Goal: Information Seeking & Learning: Learn about a topic

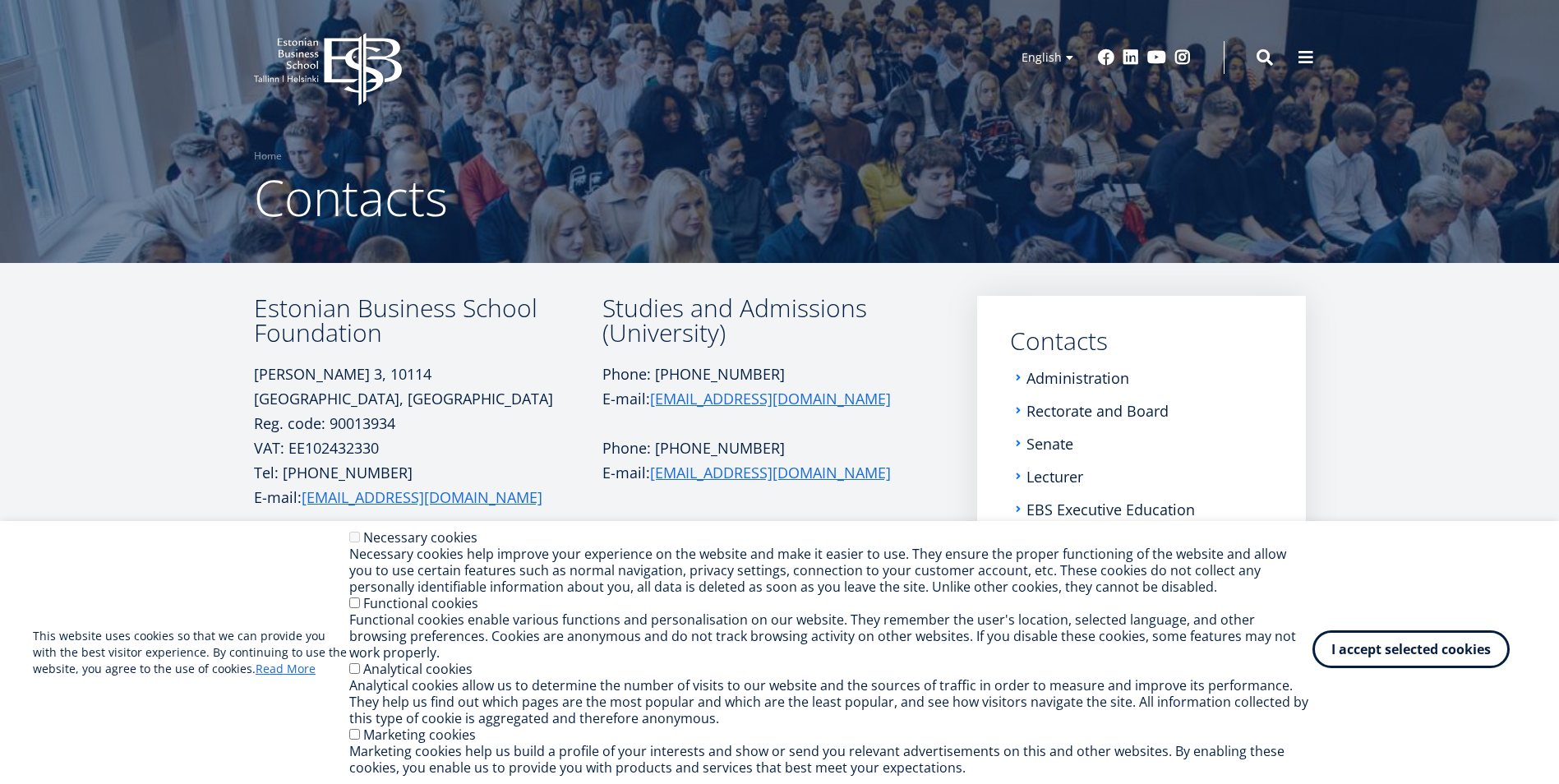
click at [1417, 658] on button "I accept selected cookies" at bounding box center [1410, 649] width 197 height 38
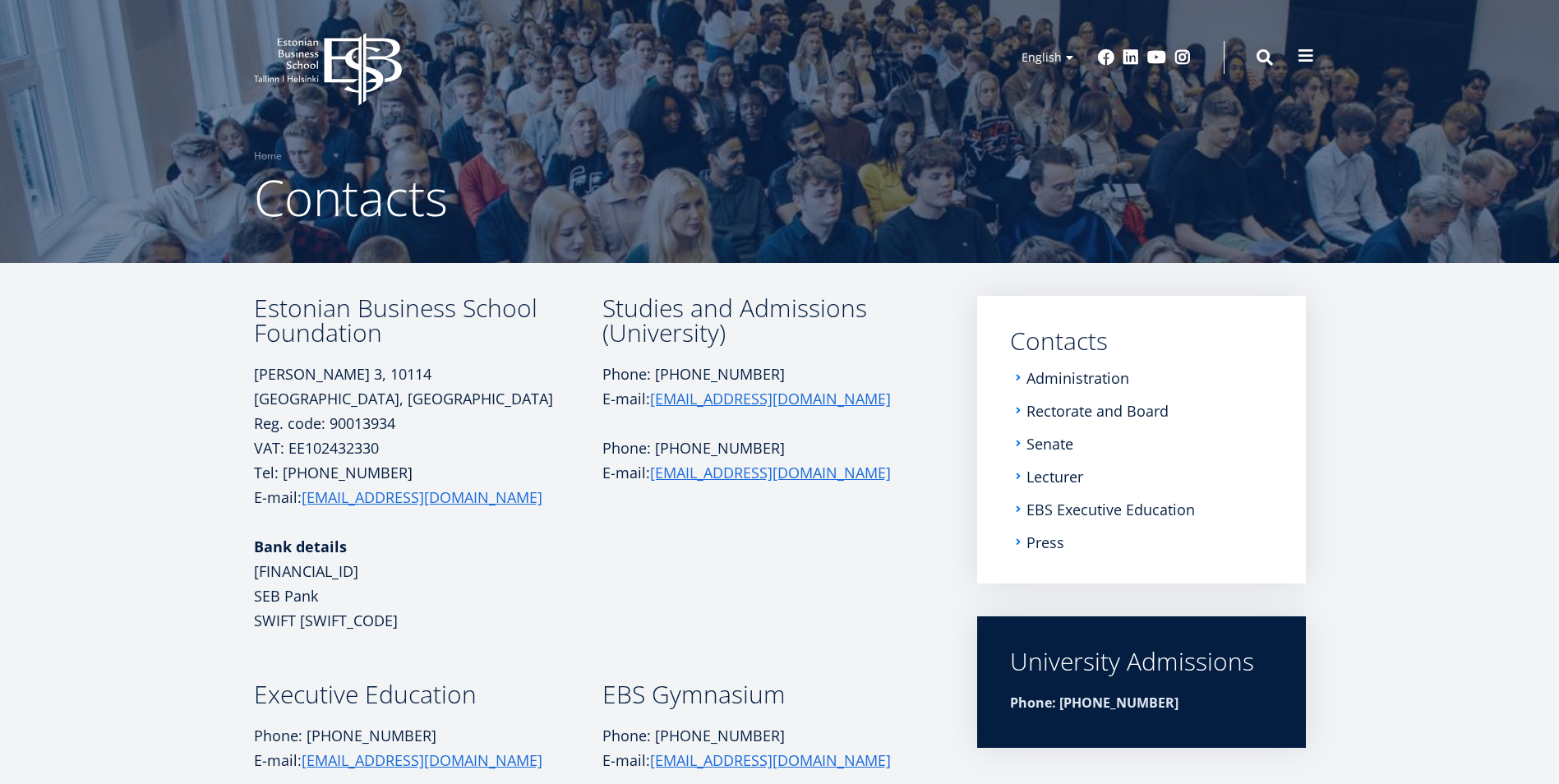
click at [1306, 56] on span at bounding box center [1305, 55] width 16 height 16
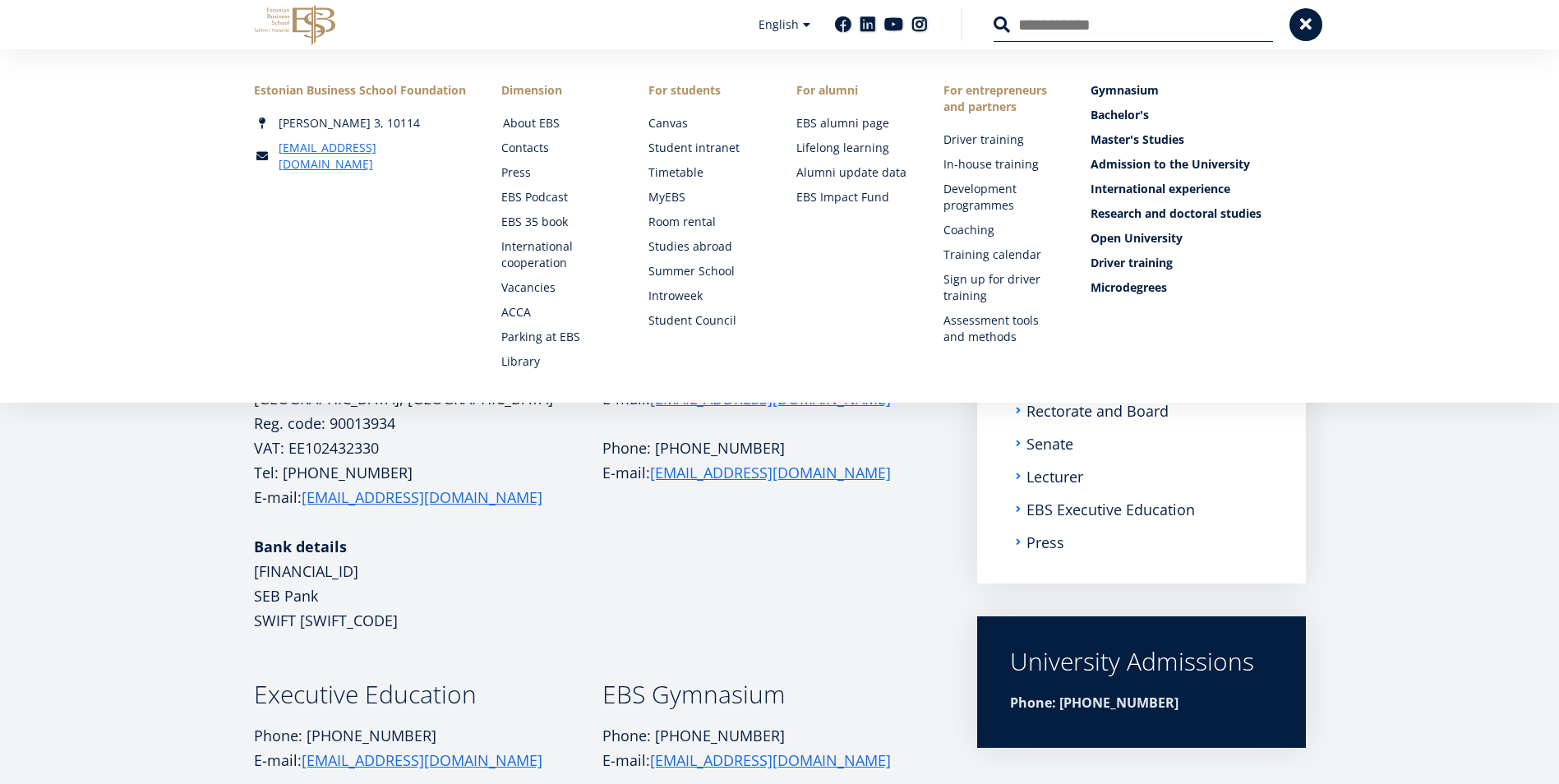
click at [547, 124] on link "About EBS" at bounding box center [559, 123] width 115 height 16
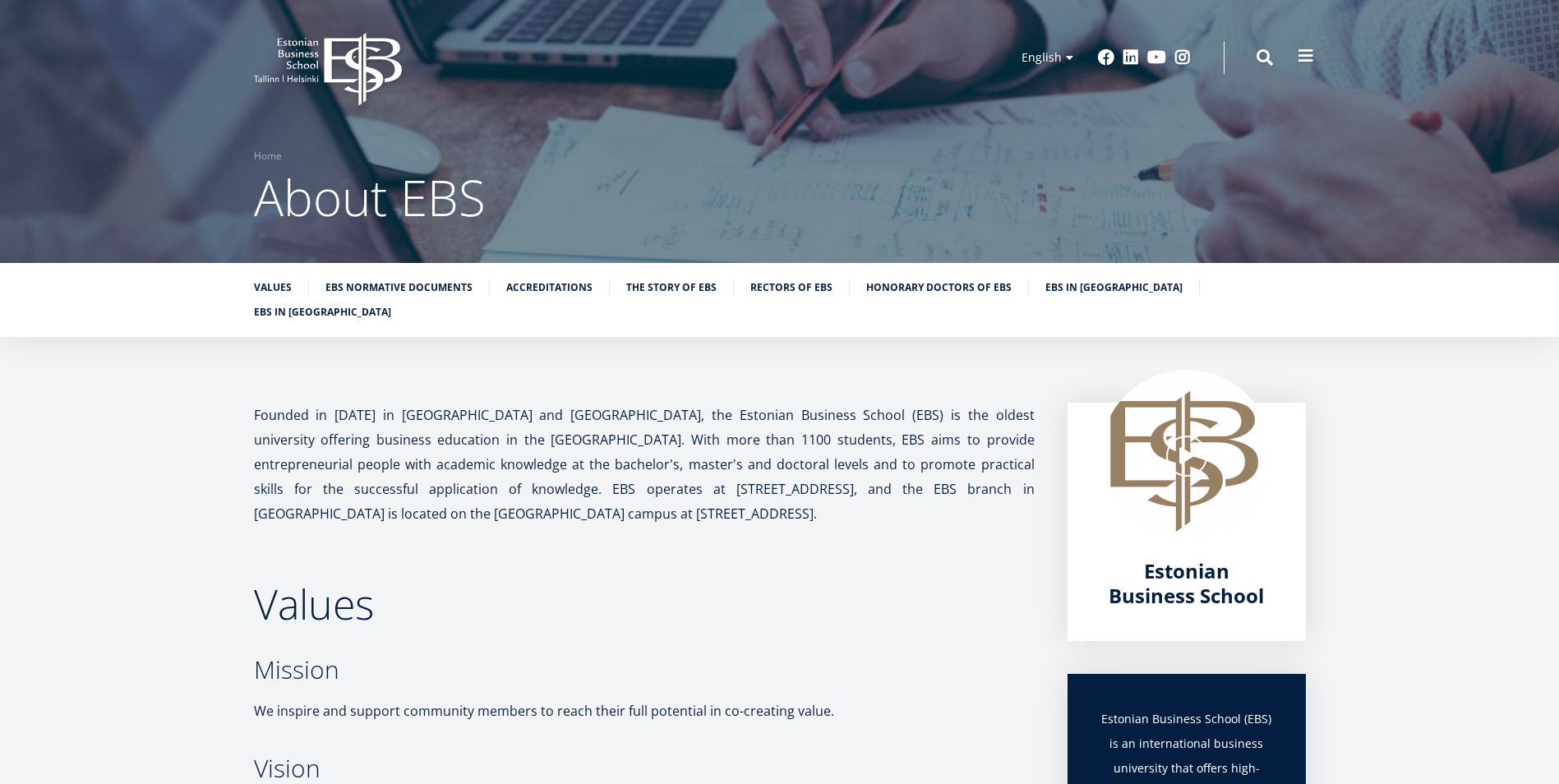
click at [1309, 52] on span at bounding box center [1305, 55] width 16 height 16
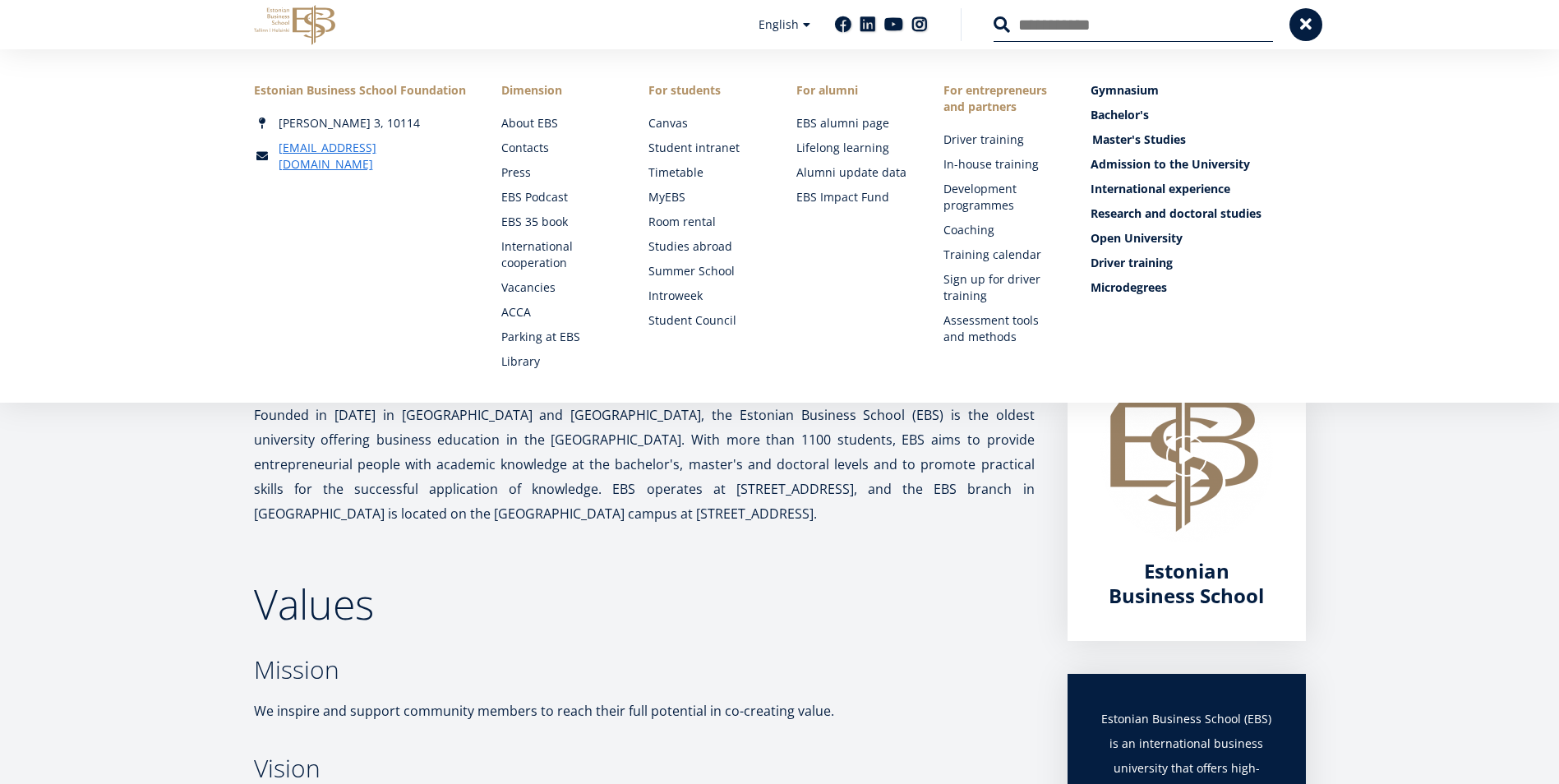
click at [1116, 140] on font "Master's Studies" at bounding box center [1139, 139] width 93 height 15
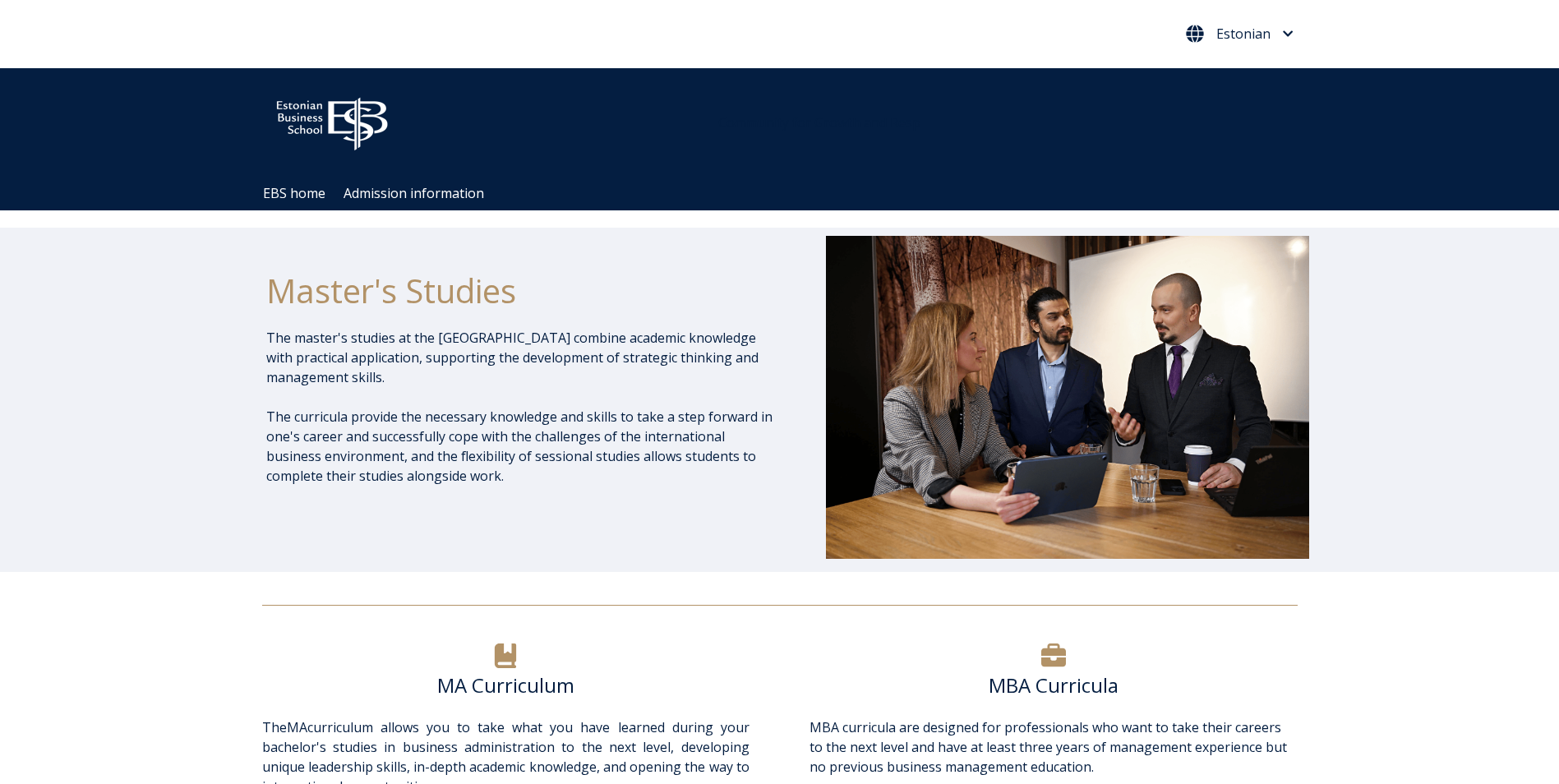
click at [1293, 36] on button "Estonian" at bounding box center [1239, 33] width 116 height 26
drag, startPoint x: 1236, startPoint y: 64, endPoint x: 1200, endPoint y: 64, distance: 36.0
click at [1235, 64] on link "English" at bounding box center [1238, 69] width 86 height 26
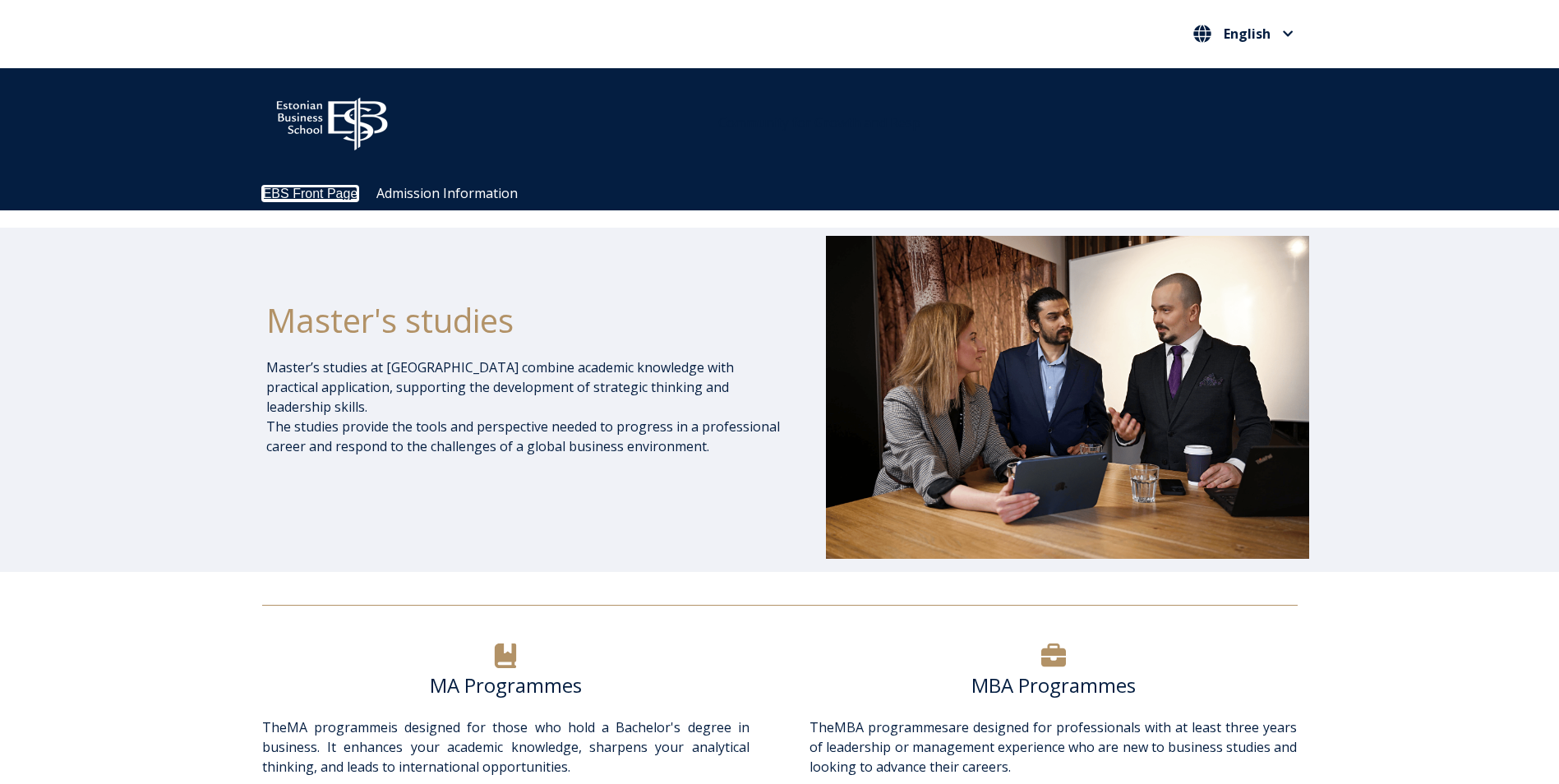
click at [289, 193] on link "EBS Front Page" at bounding box center [311, 193] width 95 height 14
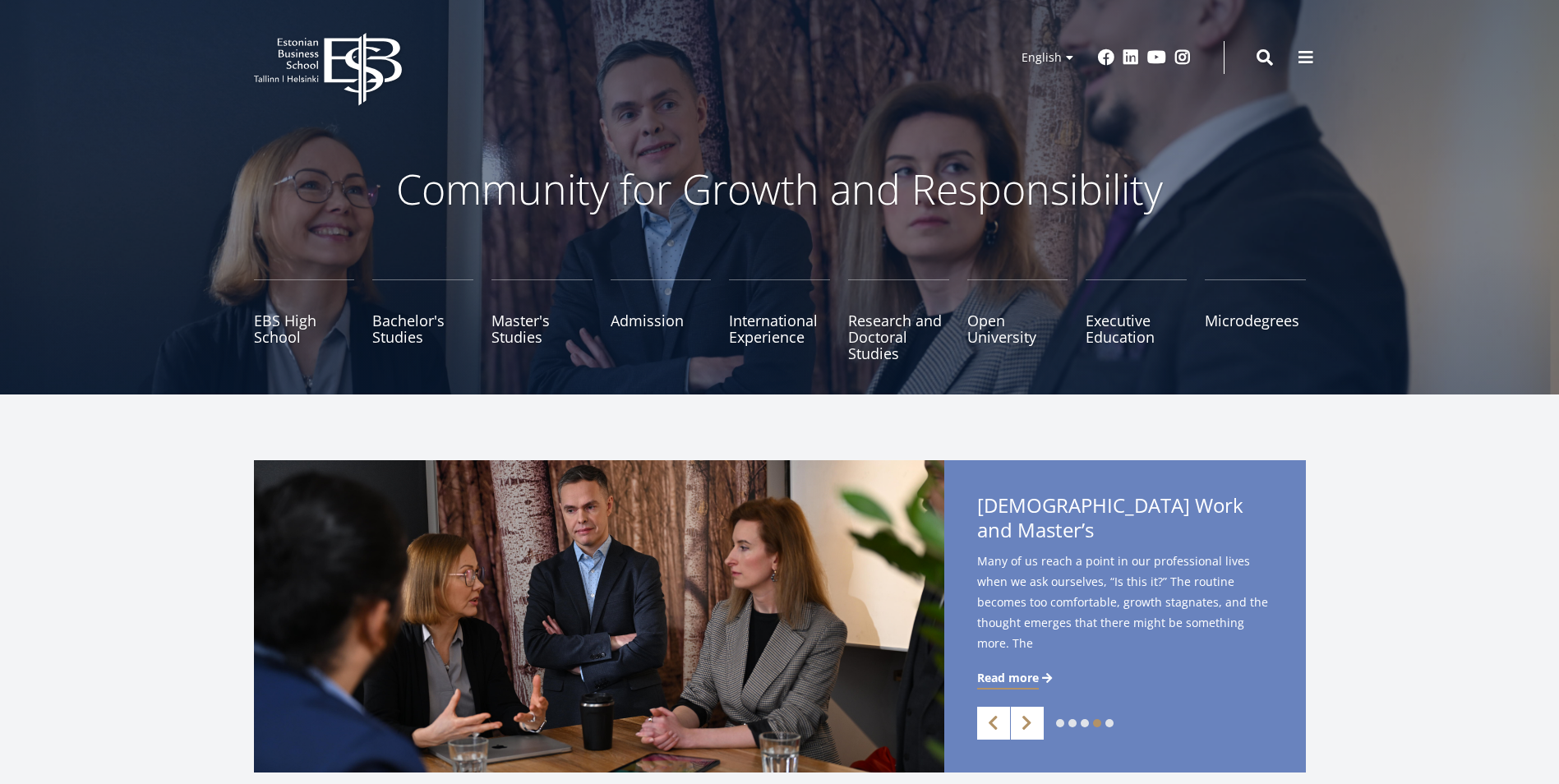
click at [1270, 47] on div "Search" at bounding box center [1264, 58] width 16 height 36
click at [1270, 53] on span at bounding box center [1264, 57] width 16 height 16
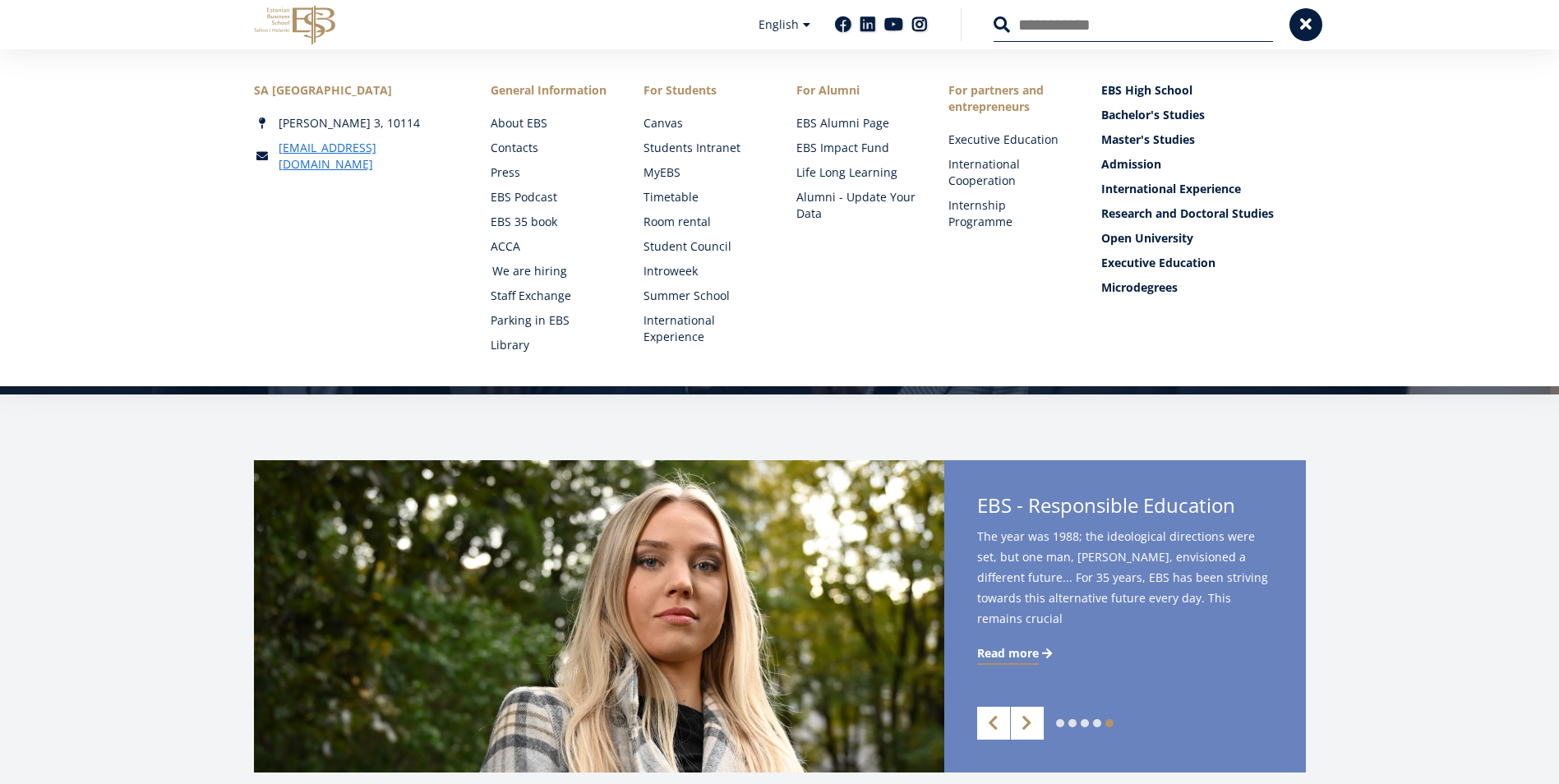
click at [502, 272] on link "We are hiring" at bounding box center [552, 271] width 120 height 16
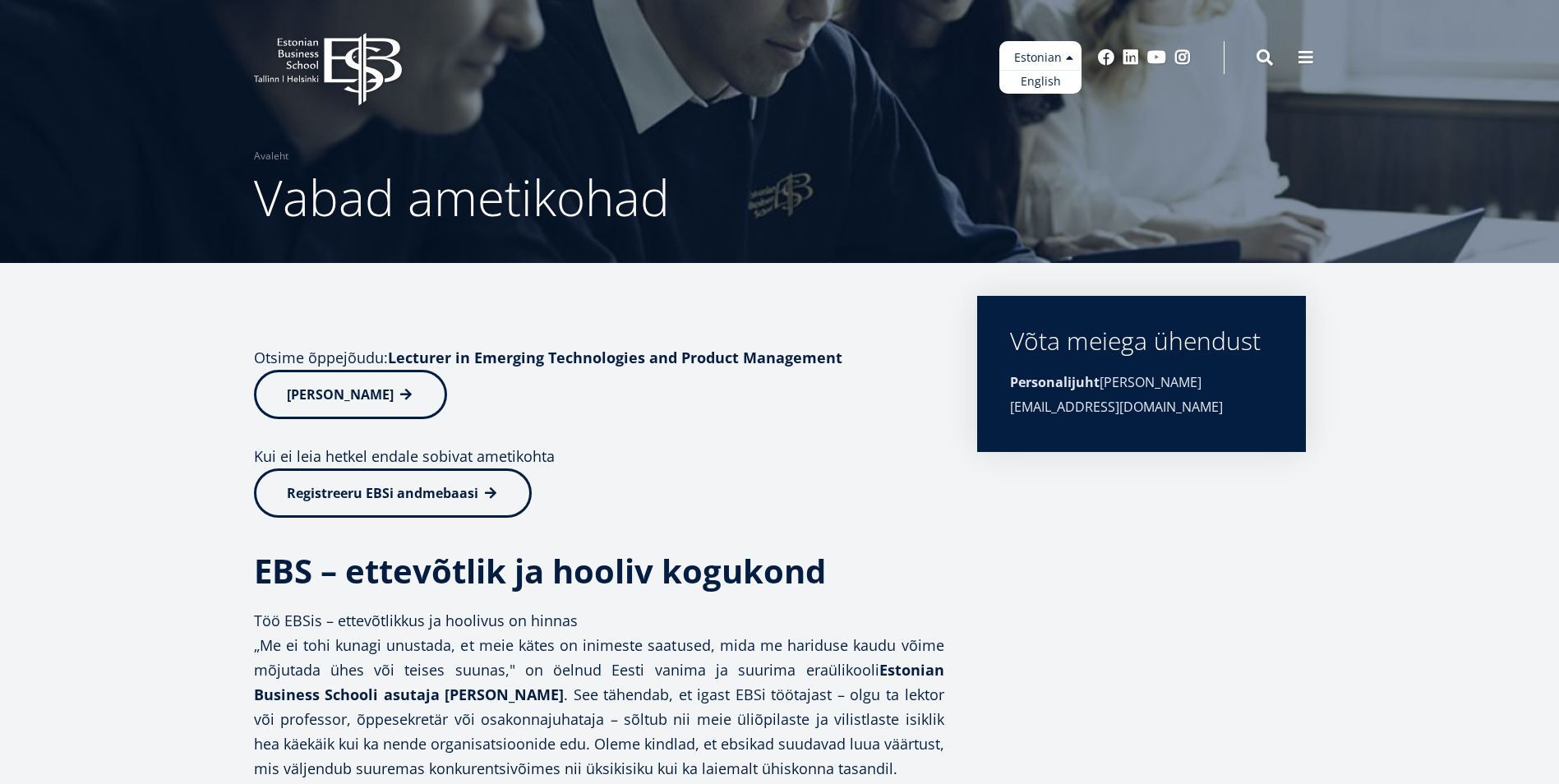
click at [1012, 59] on ul "Estonian English" at bounding box center [1040, 67] width 82 height 53
click at [1027, 95] on header "EBS Logo Created with Sketch. Kasutaja konto menüü Admin Estonian Estonian Engl…" at bounding box center [779, 58] width 1559 height 115
click at [1036, 78] on link "English" at bounding box center [1040, 81] width 82 height 24
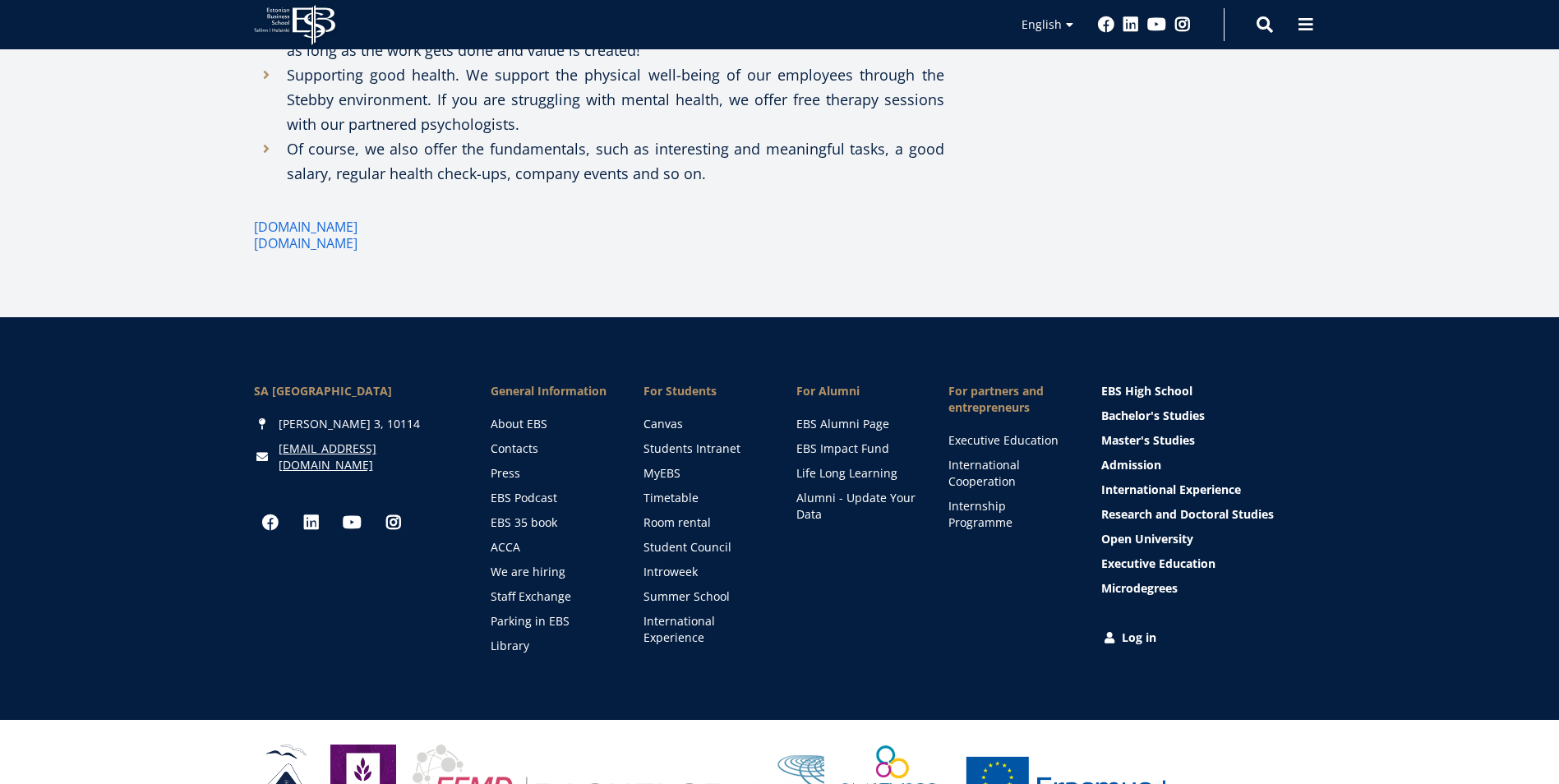
scroll to position [1639, 0]
